Goal: Transaction & Acquisition: Purchase product/service

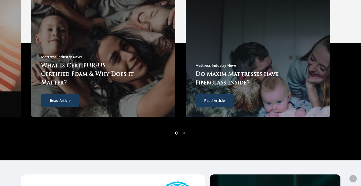
scroll to position [1355, 0]
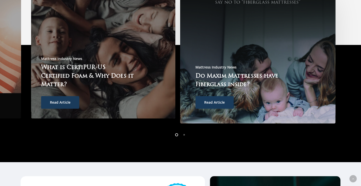
click at [218, 100] on span "Read Article" at bounding box center [214, 102] width 21 height 5
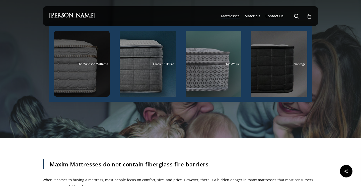
click at [94, 68] on div "Main Menu" at bounding box center [82, 64] width 56 height 66
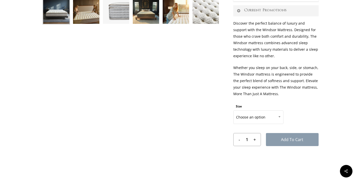
scroll to position [222, 0]
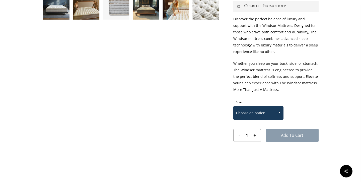
click at [280, 112] on b at bounding box center [279, 112] width 2 height 1
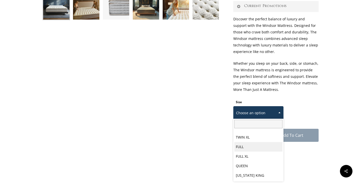
scroll to position [17, 0]
select select "QUEEN"
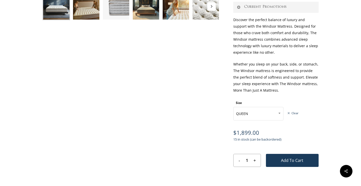
click at [206, 12] on img at bounding box center [205, 6] width 27 height 27
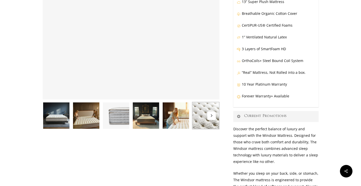
scroll to position [94, 0]
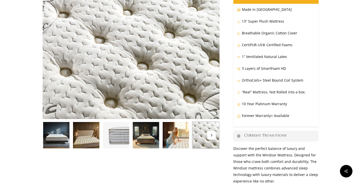
click at [201, 141] on img at bounding box center [205, 134] width 27 height 27
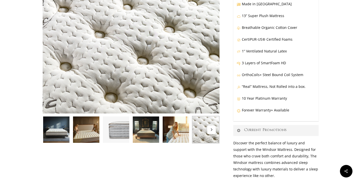
scroll to position [101, 0]
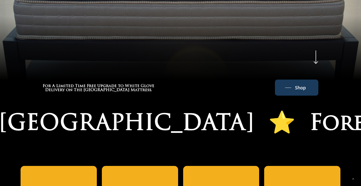
scroll to position [274, 0]
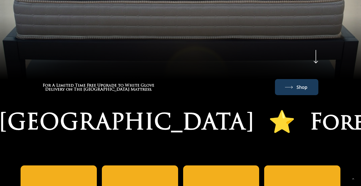
click at [288, 83] on link "Shop" at bounding box center [296, 87] width 23 height 8
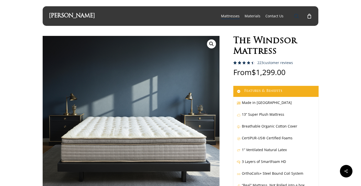
click at [297, 15] on span "Main Menu" at bounding box center [296, 16] width 5 height 5
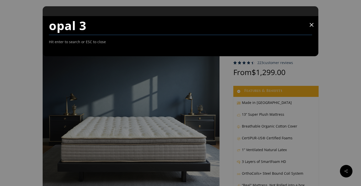
type input "opal 3"
